Goal: Navigation & Orientation: Find specific page/section

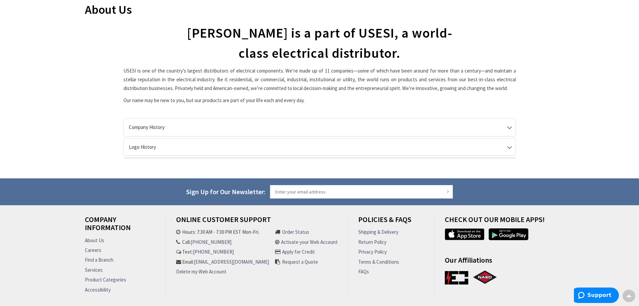
scroll to position [101, 0]
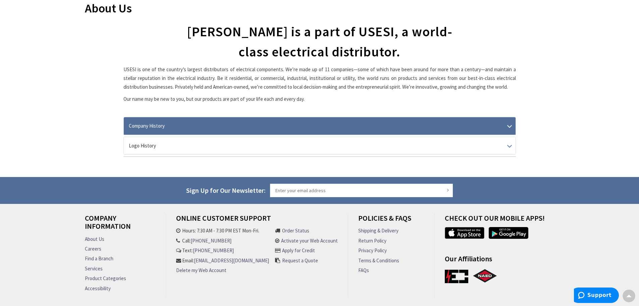
click at [510, 126] on link "Company History" at bounding box center [320, 125] width 392 height 17
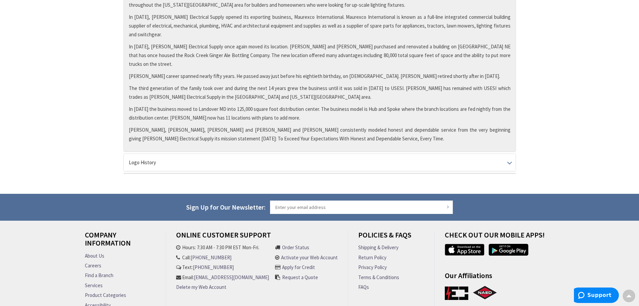
scroll to position [459, 0]
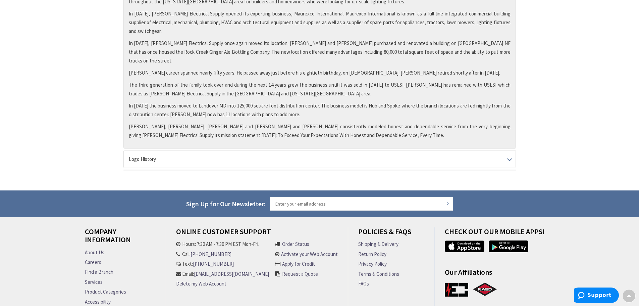
click at [100, 268] on link "Find a Branch" at bounding box center [99, 271] width 29 height 7
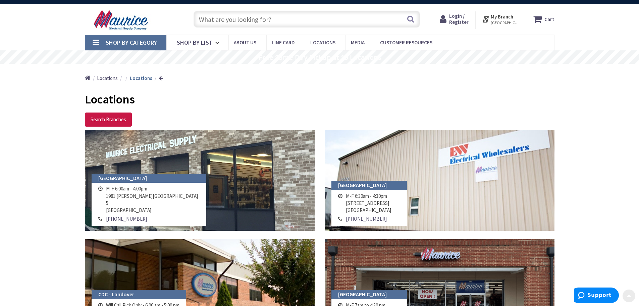
scroll to position [7, 0]
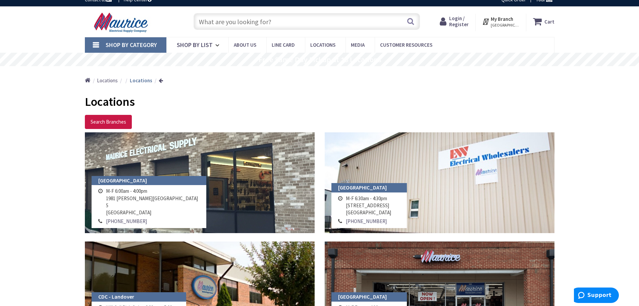
click at [95, 46] on link "Shop By Category" at bounding box center [126, 44] width 82 height 15
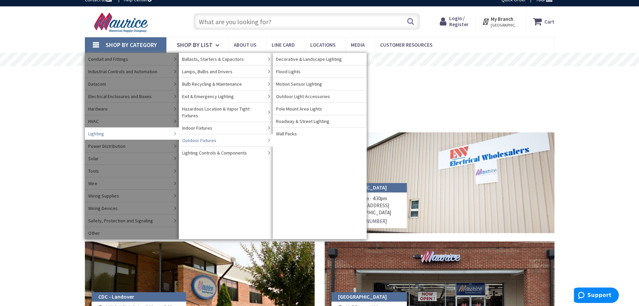
click at [187, 137] on span "Outdoor Fixtures" at bounding box center [199, 140] width 34 height 7
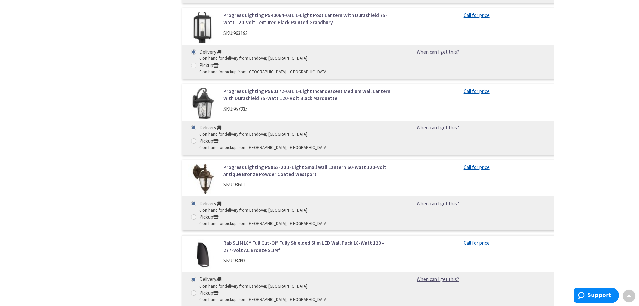
scroll to position [4465, 0]
